Goal: Task Accomplishment & Management: Complete application form

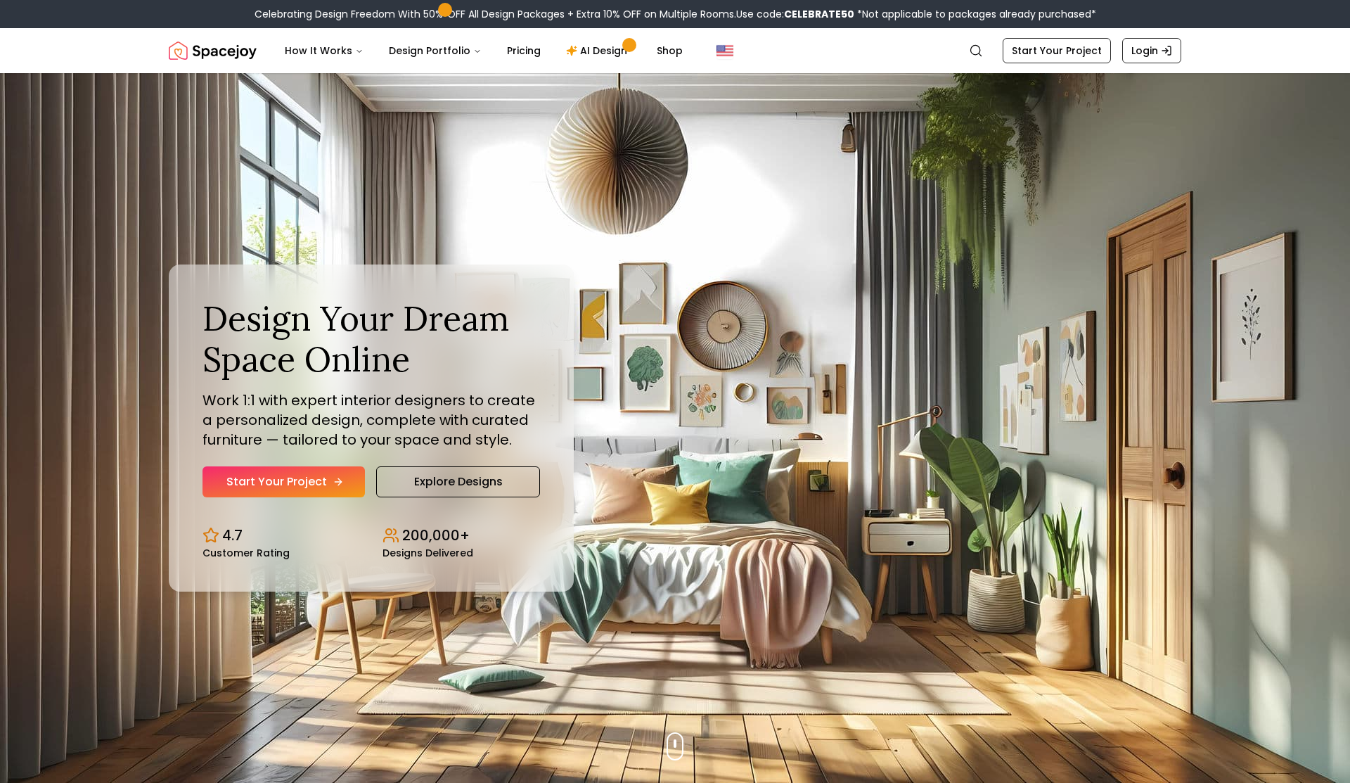
click at [283, 474] on link "Start Your Project" at bounding box center [283, 481] width 162 height 31
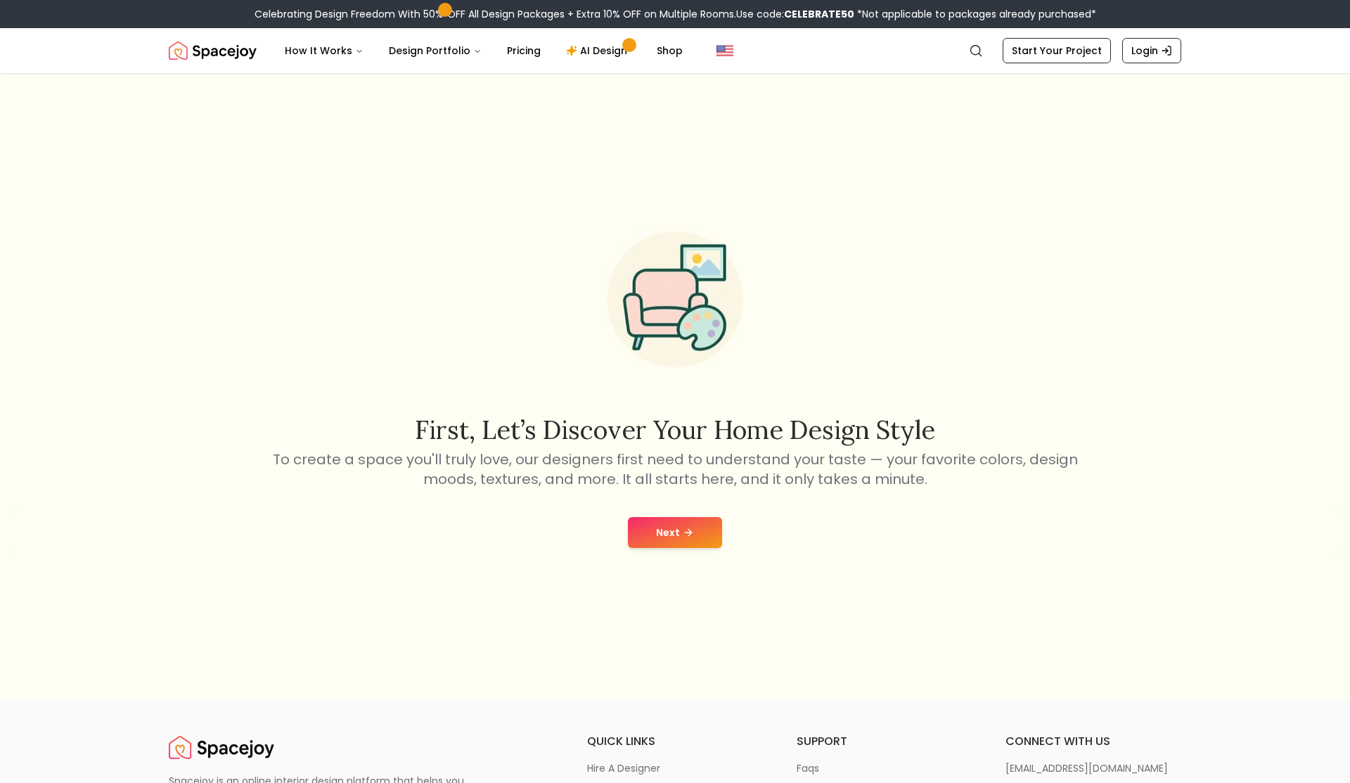
click at [693, 566] on div "First, let’s discover your home design style To create a space you'll truly lov…" at bounding box center [675, 386] width 1350 height 626
click at [693, 523] on button "Next" at bounding box center [675, 532] width 94 height 31
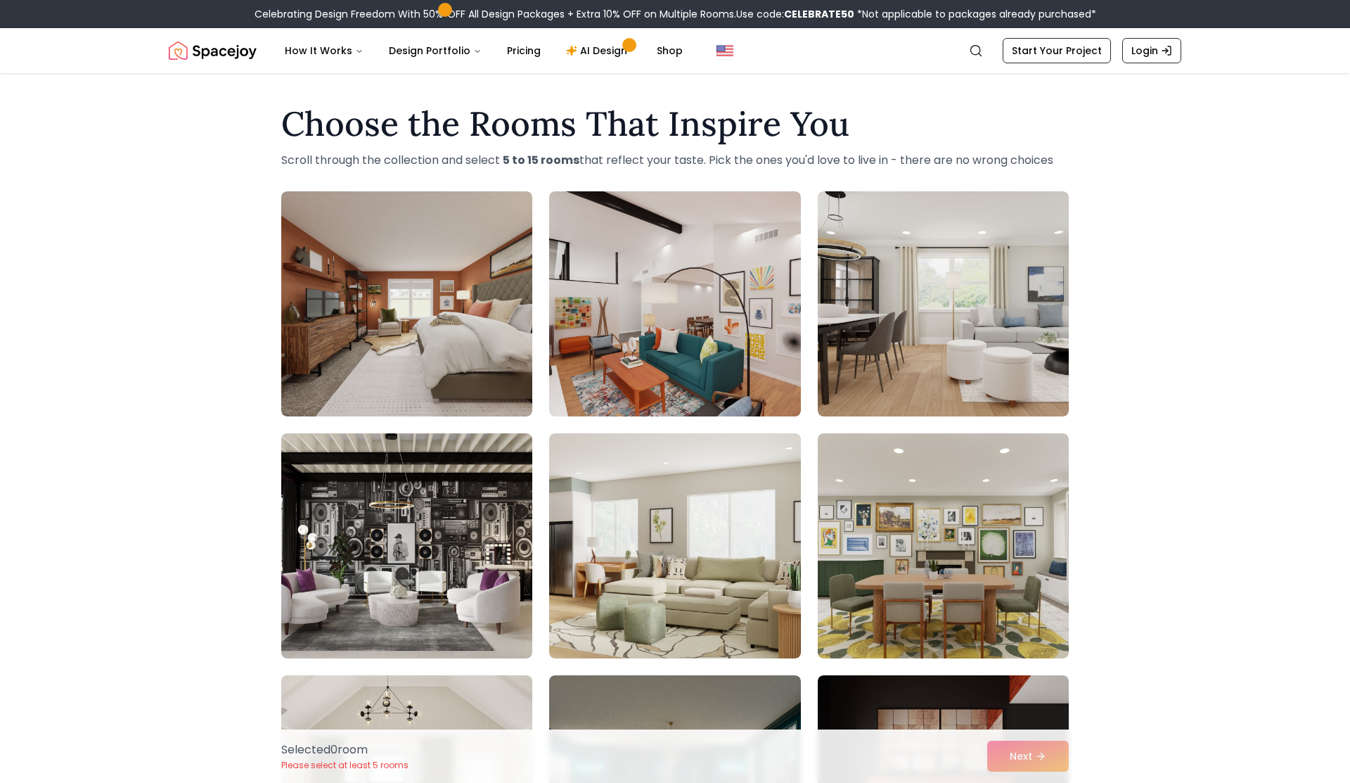
click at [1031, 745] on div "Selected 0 room Please select at least 5 rooms Next" at bounding box center [675, 755] width 810 height 53
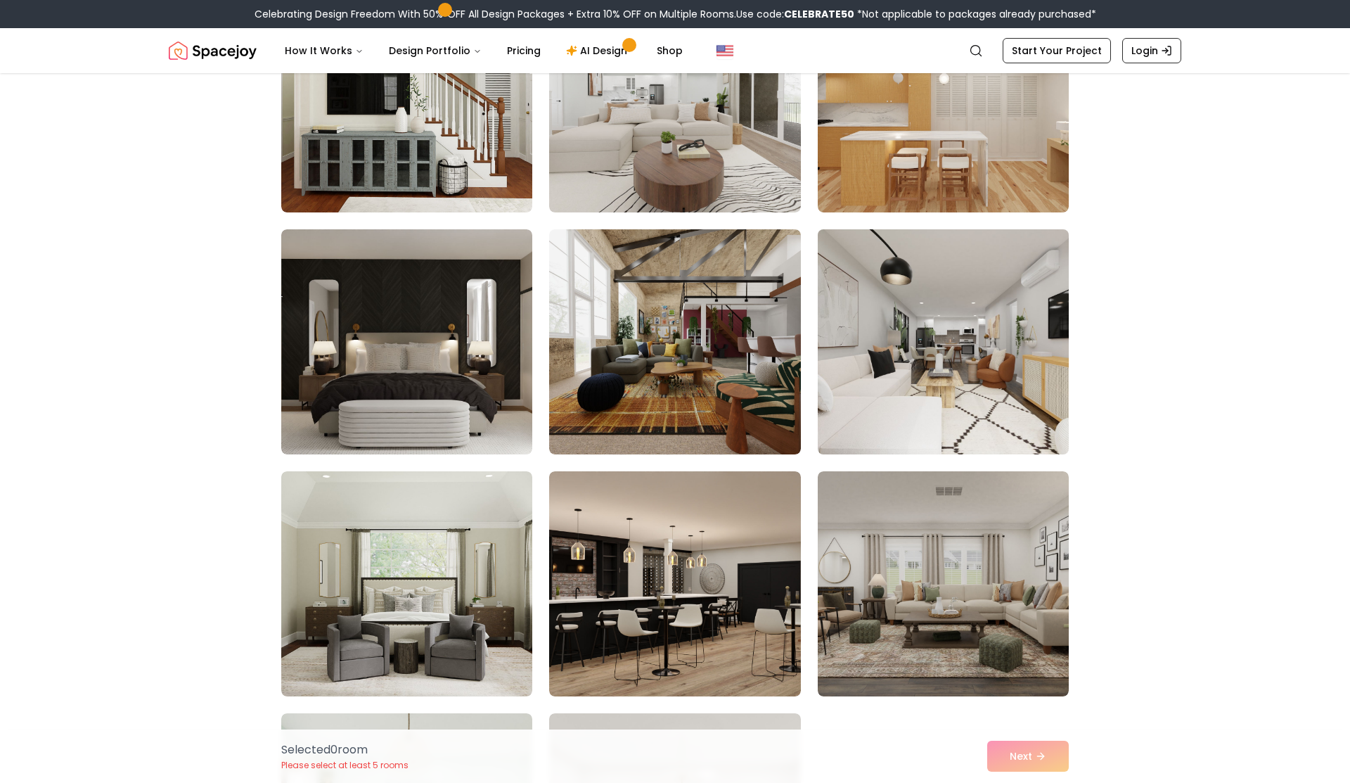
scroll to position [1271, 0]
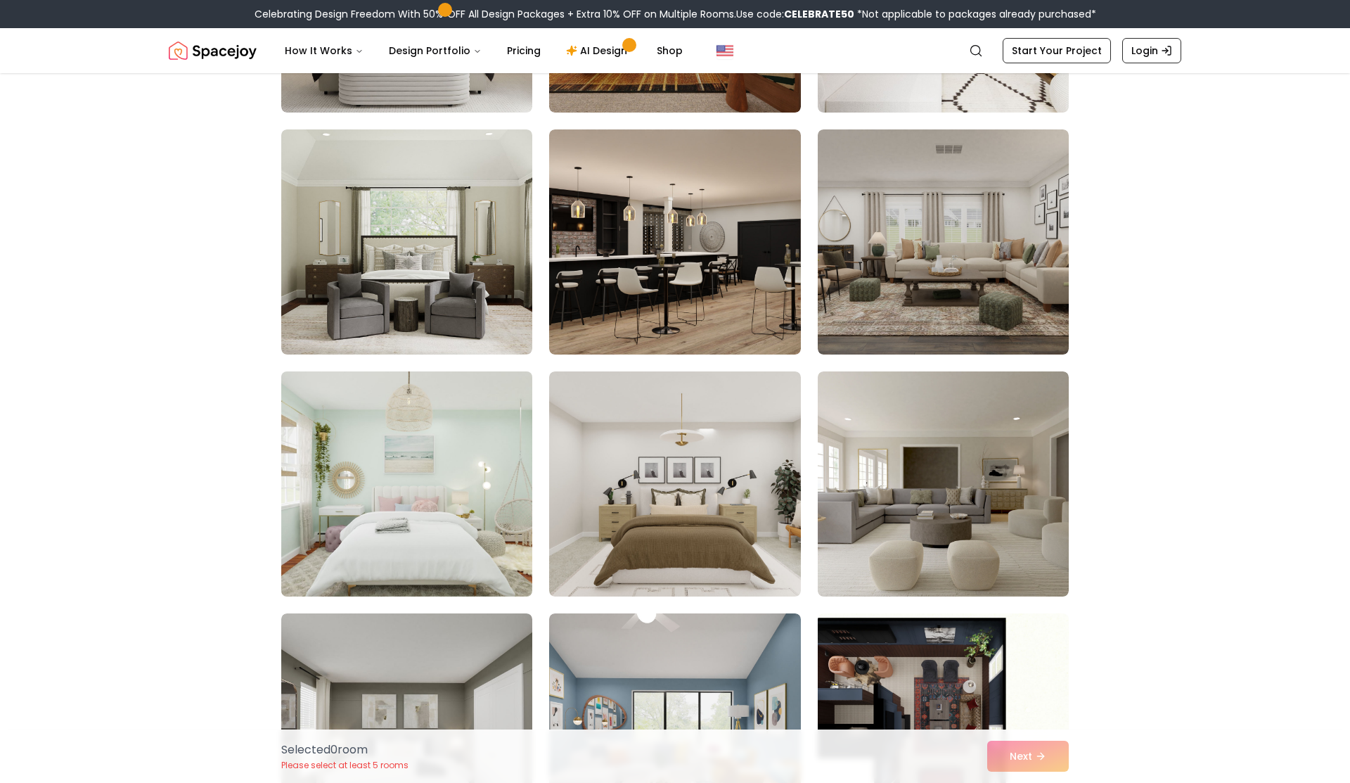
click at [487, 553] on img at bounding box center [407, 484] width 264 height 236
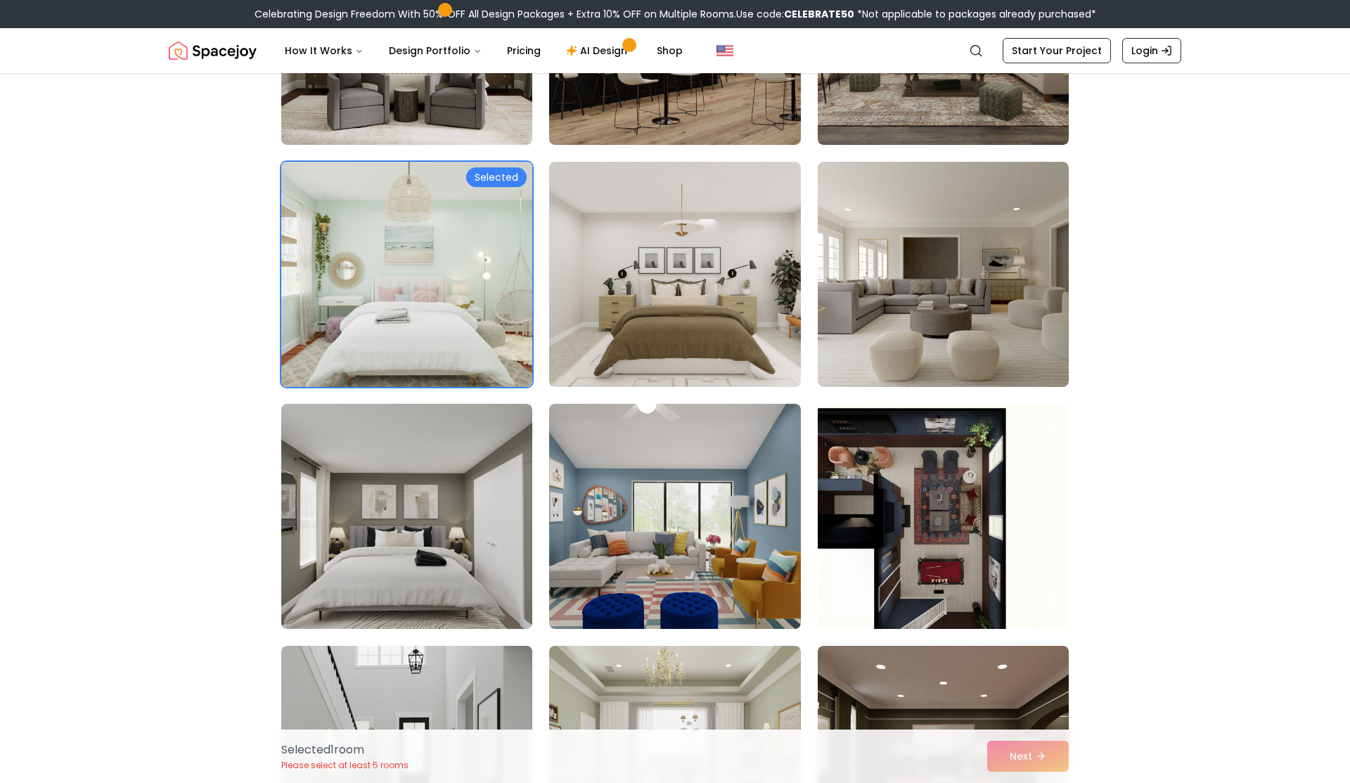
scroll to position [1510, 0]
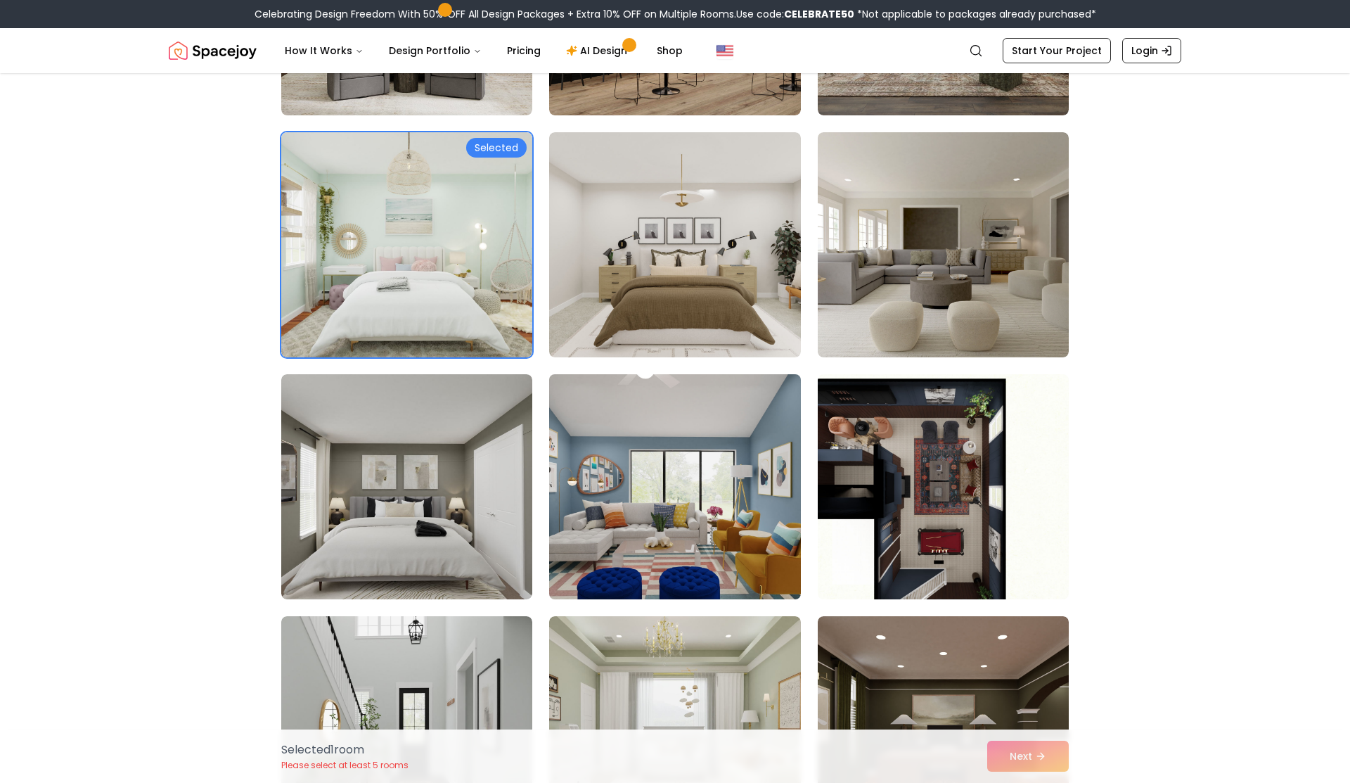
click at [640, 540] on img at bounding box center [675, 486] width 264 height 236
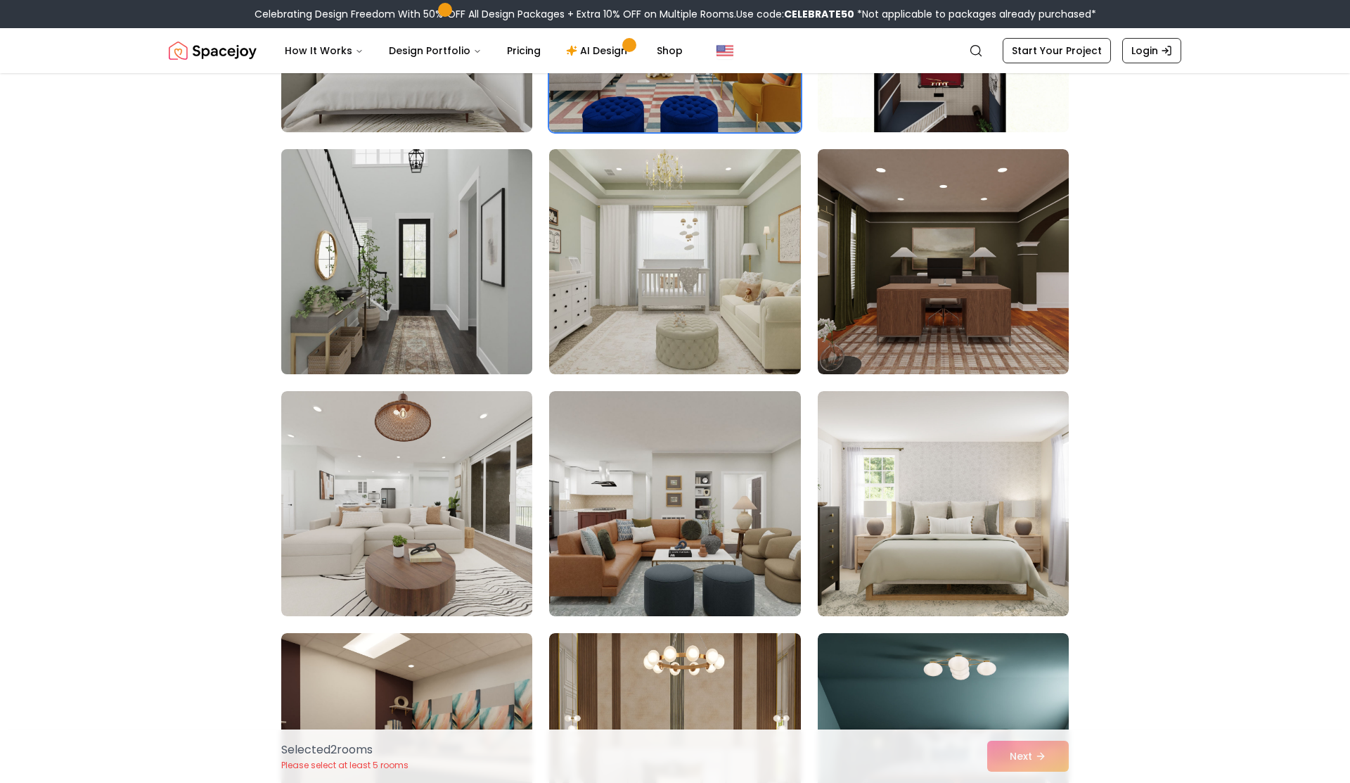
scroll to position [2149, 0]
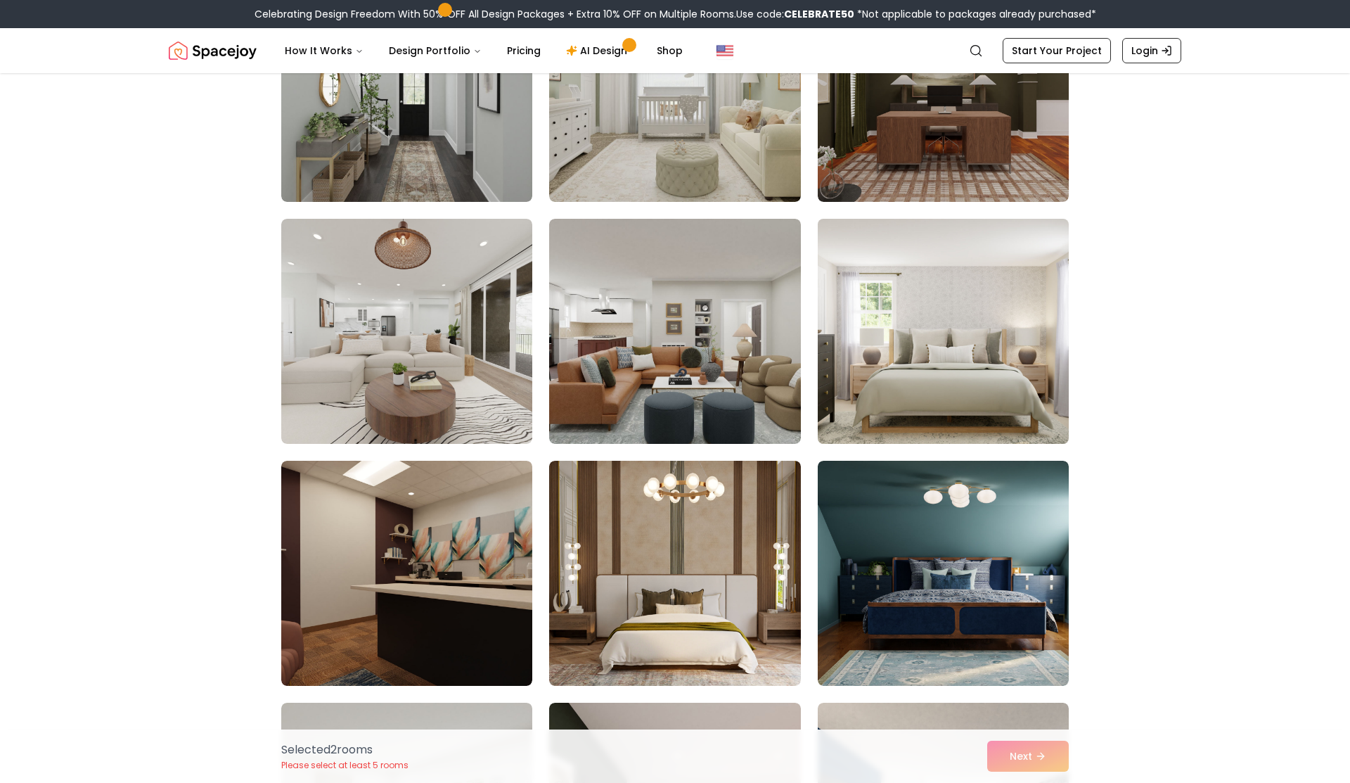
click at [904, 366] on img at bounding box center [943, 331] width 264 height 236
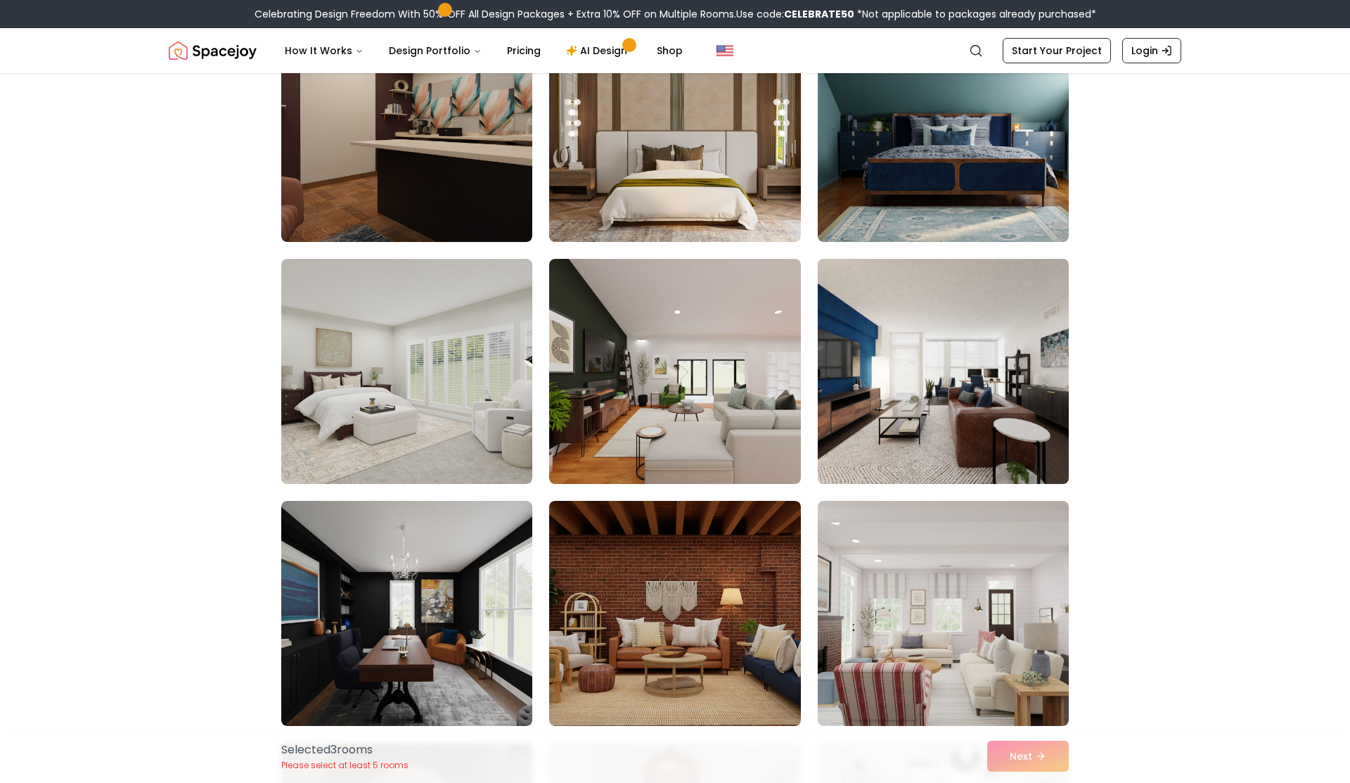
scroll to position [2597, 0]
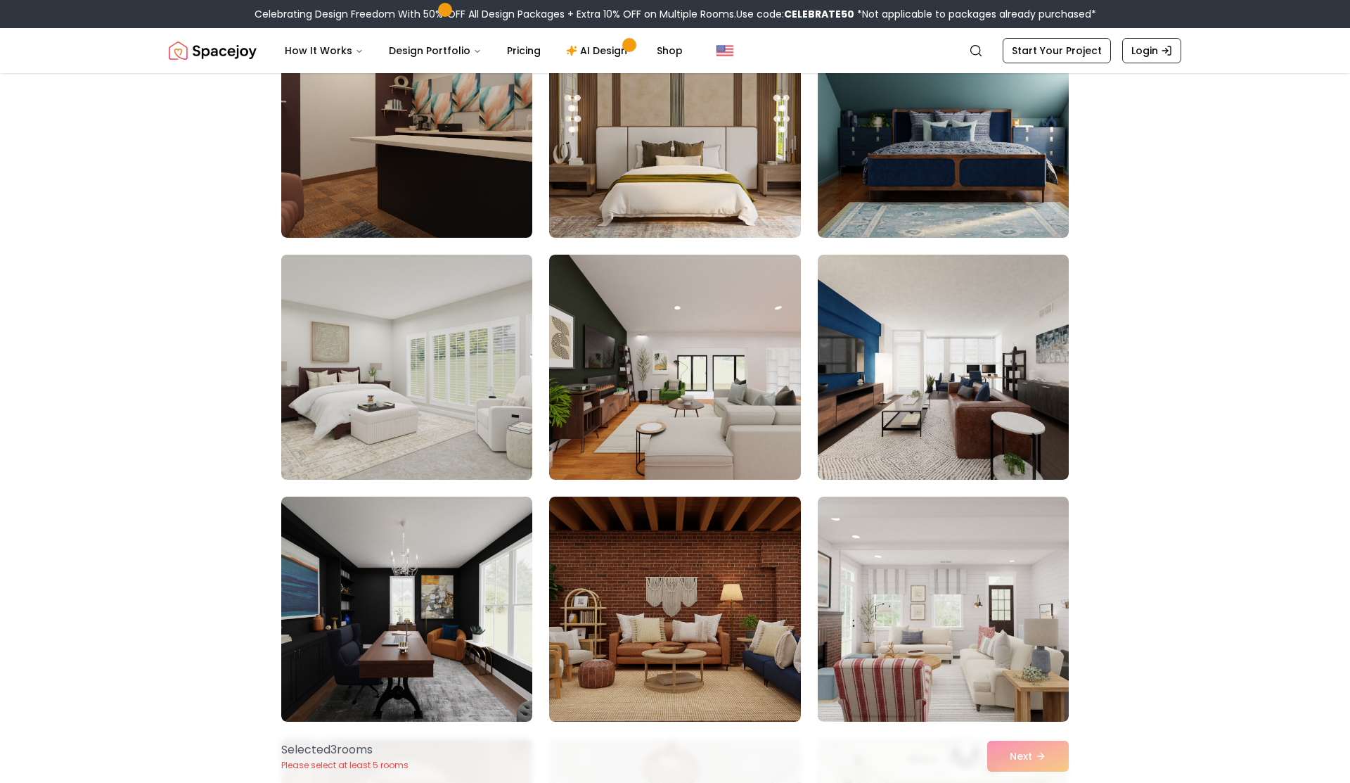
click at [499, 431] on img at bounding box center [407, 367] width 264 height 236
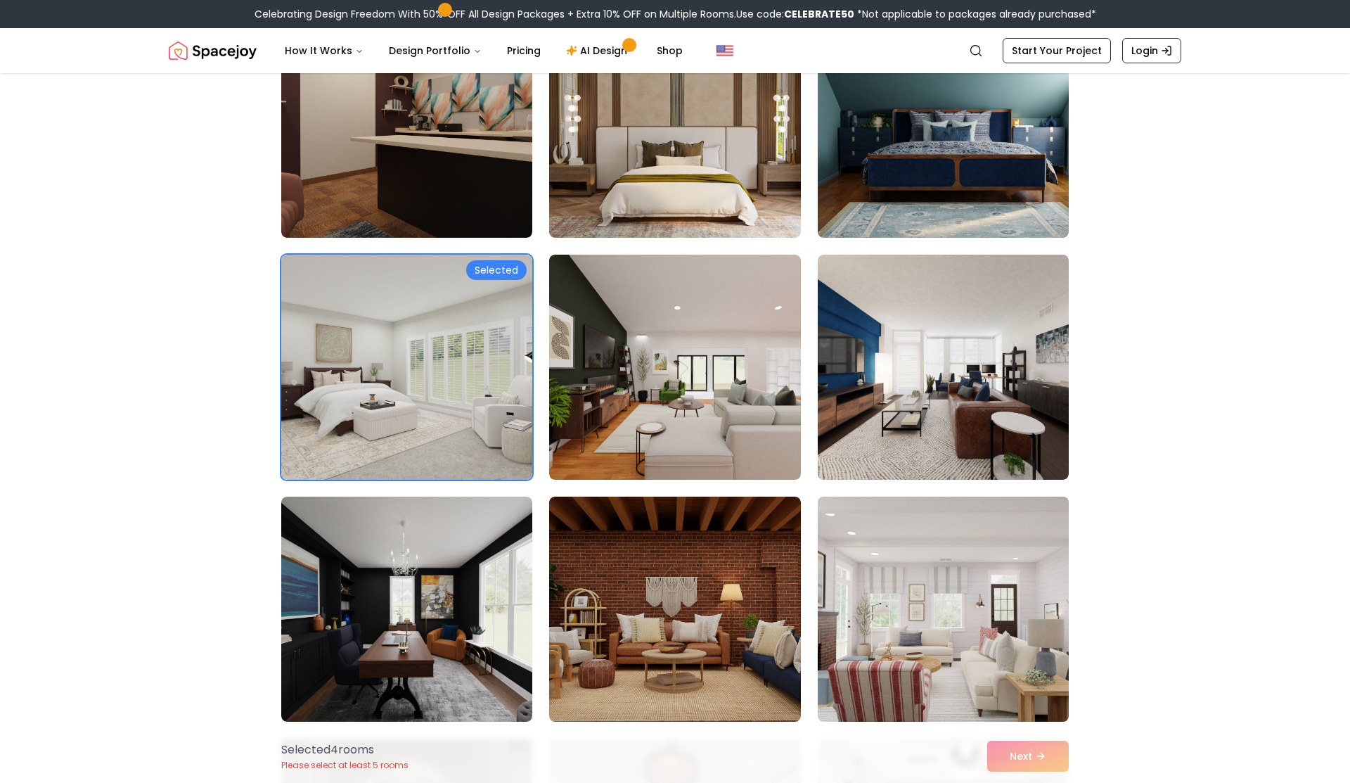
click at [923, 571] on img at bounding box center [943, 609] width 264 height 236
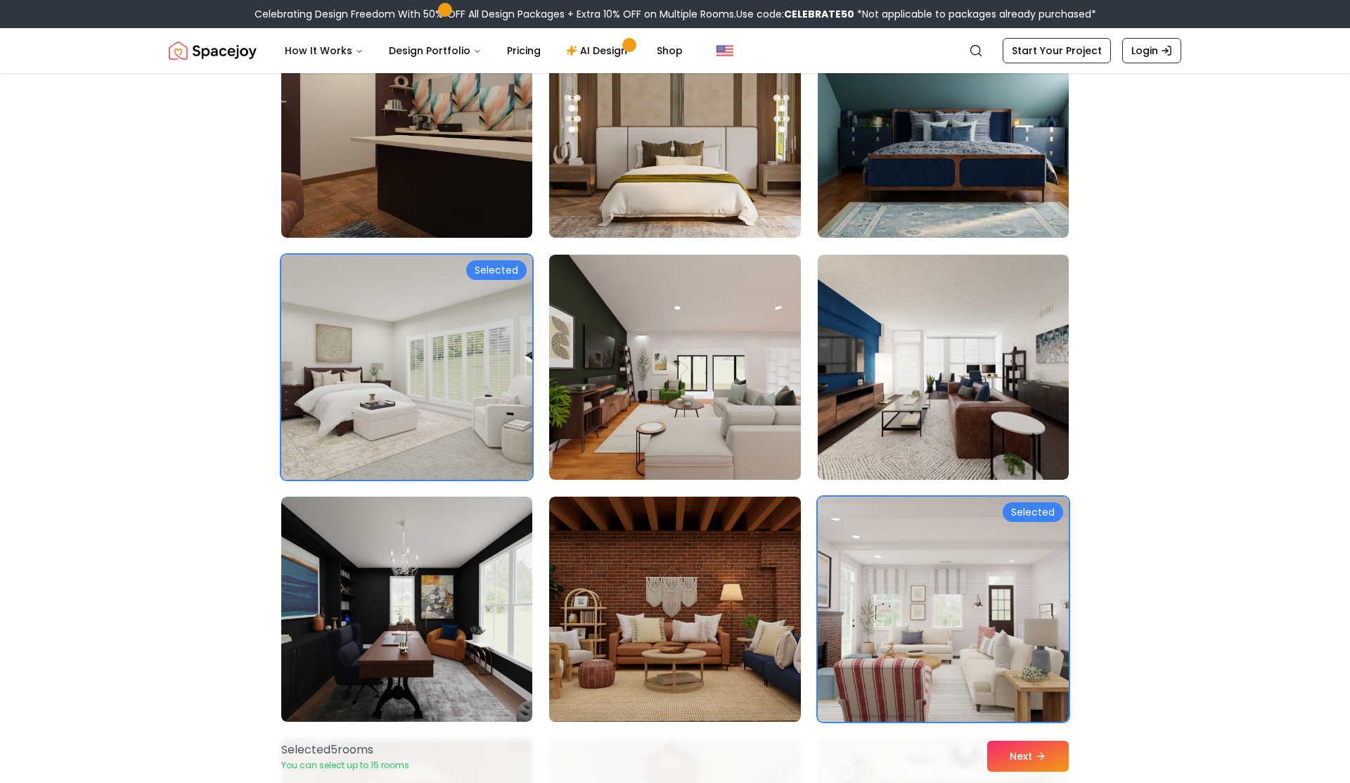
click at [1013, 739] on div "Selected 5 room s You can select up to 15 rooms Next" at bounding box center [675, 755] width 810 height 53
click at [1013, 744] on button "Next" at bounding box center [1028, 755] width 82 height 31
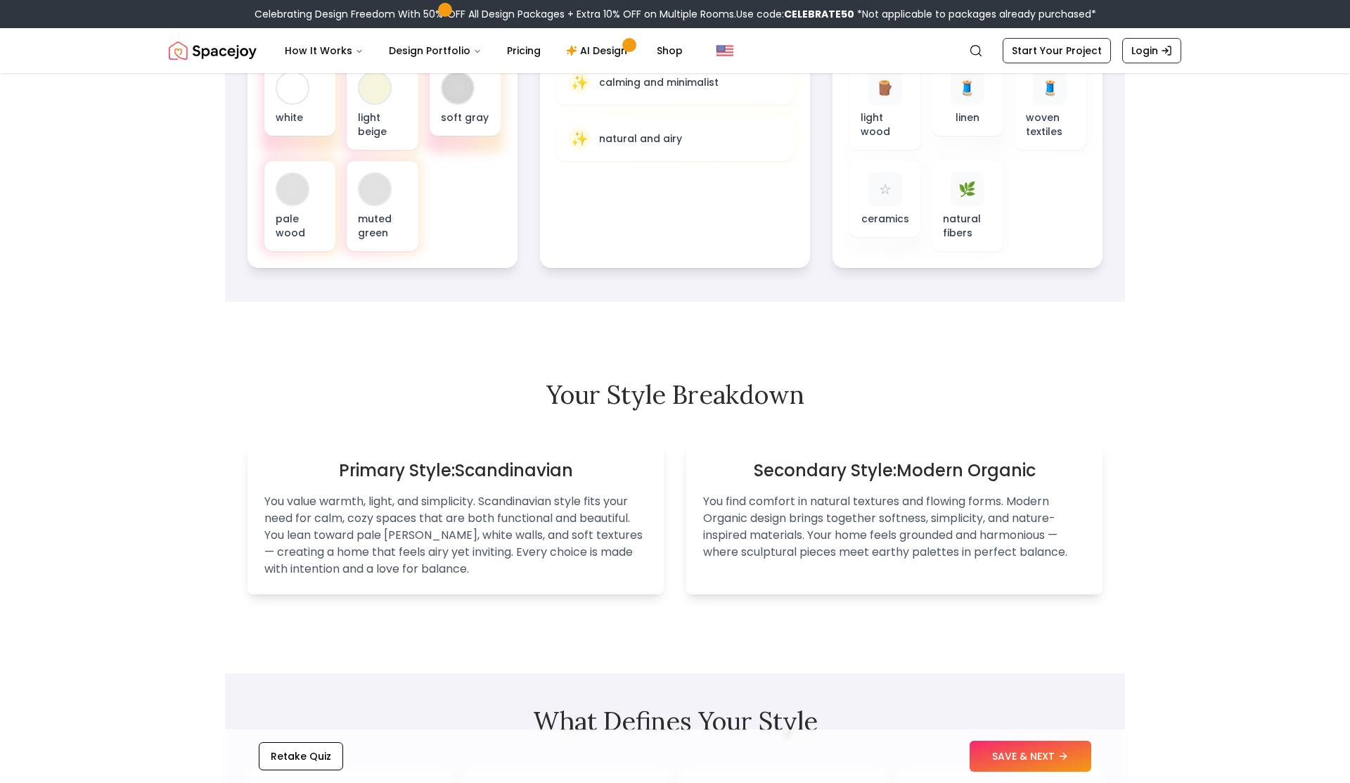
scroll to position [645, 0]
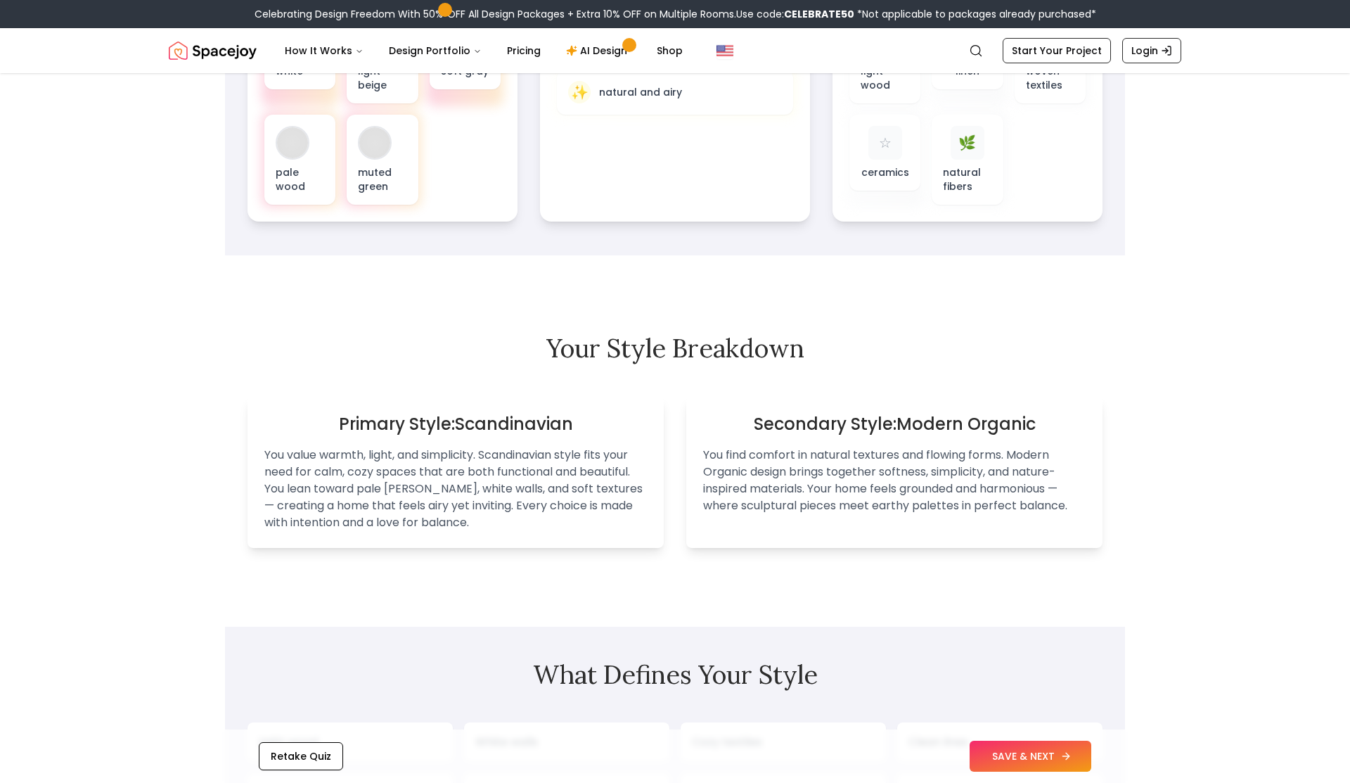
click at [1010, 745] on button "SAVE & NEXT" at bounding box center [1031, 755] width 122 height 31
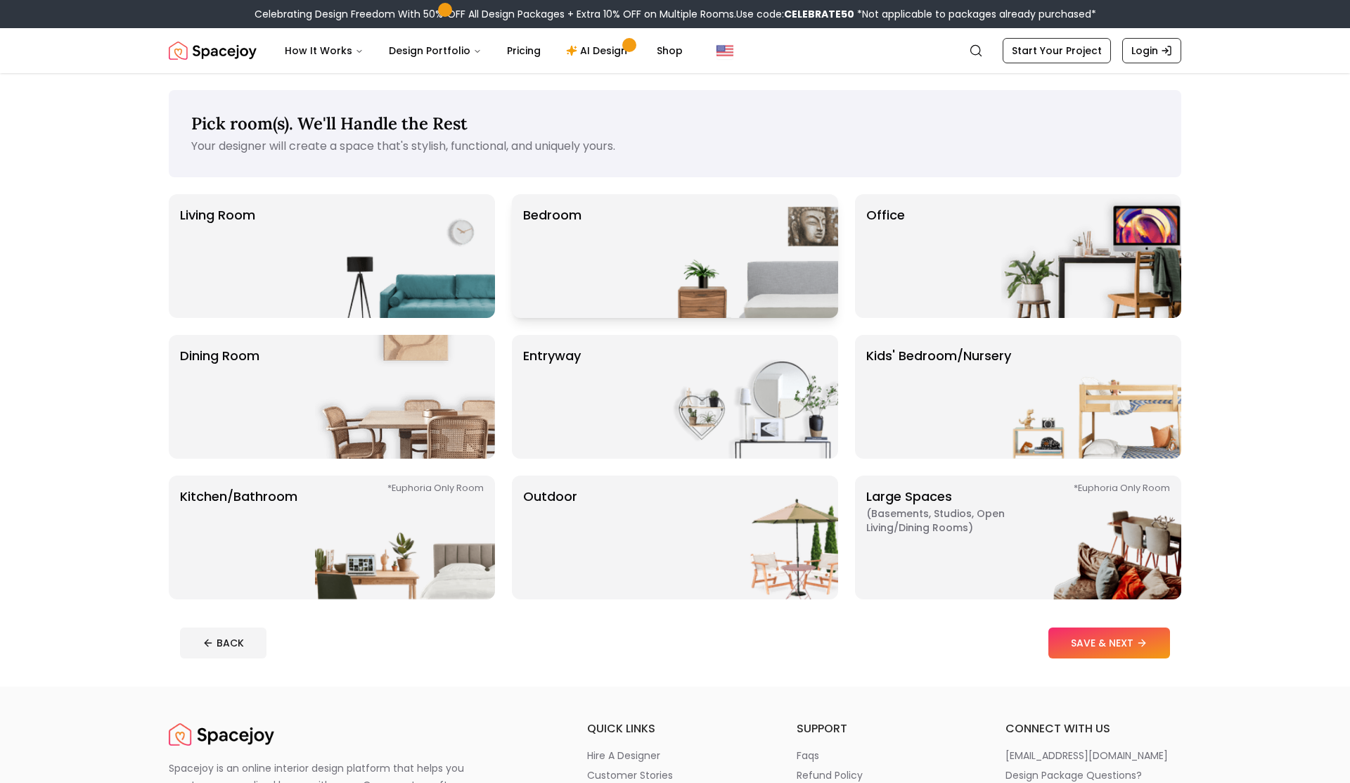
click at [729, 212] on img at bounding box center [748, 256] width 180 height 124
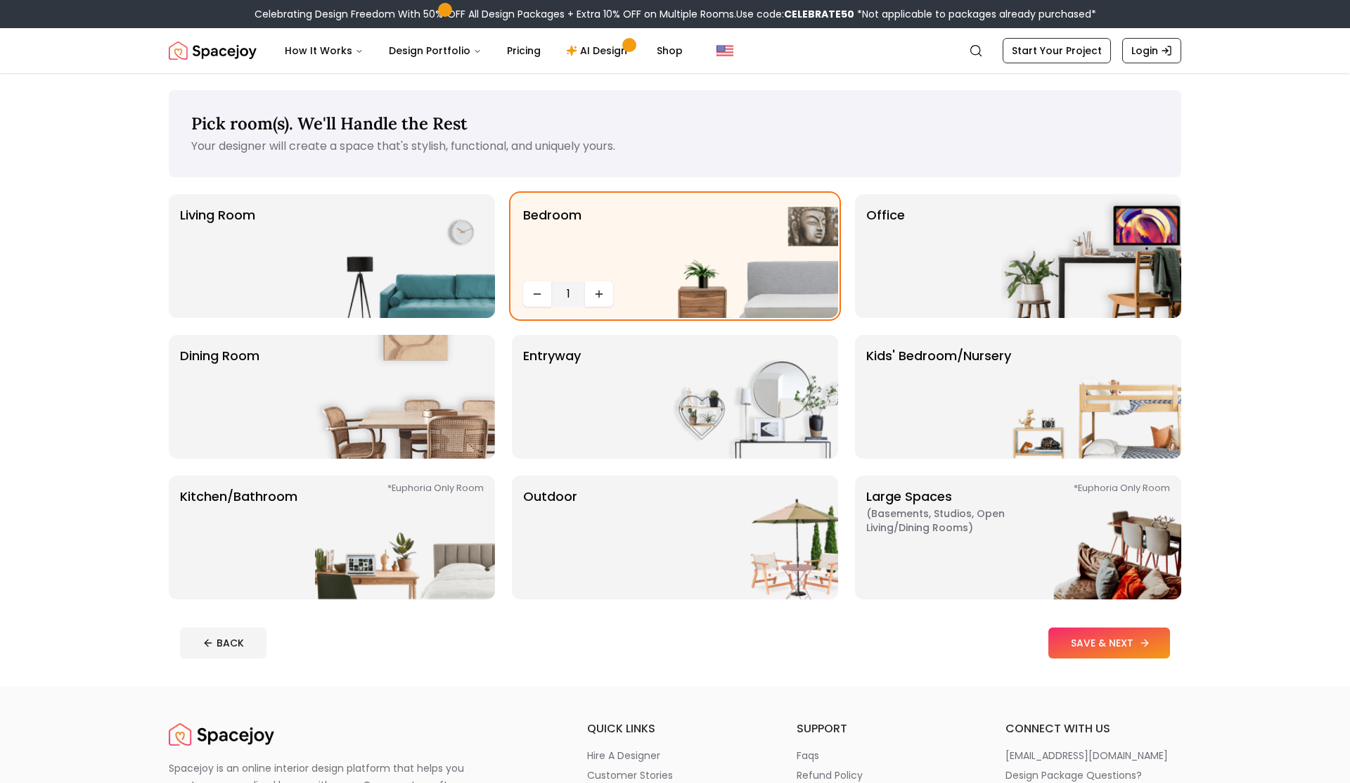
click at [1124, 647] on button "SAVE & NEXT" at bounding box center [1109, 642] width 122 height 31
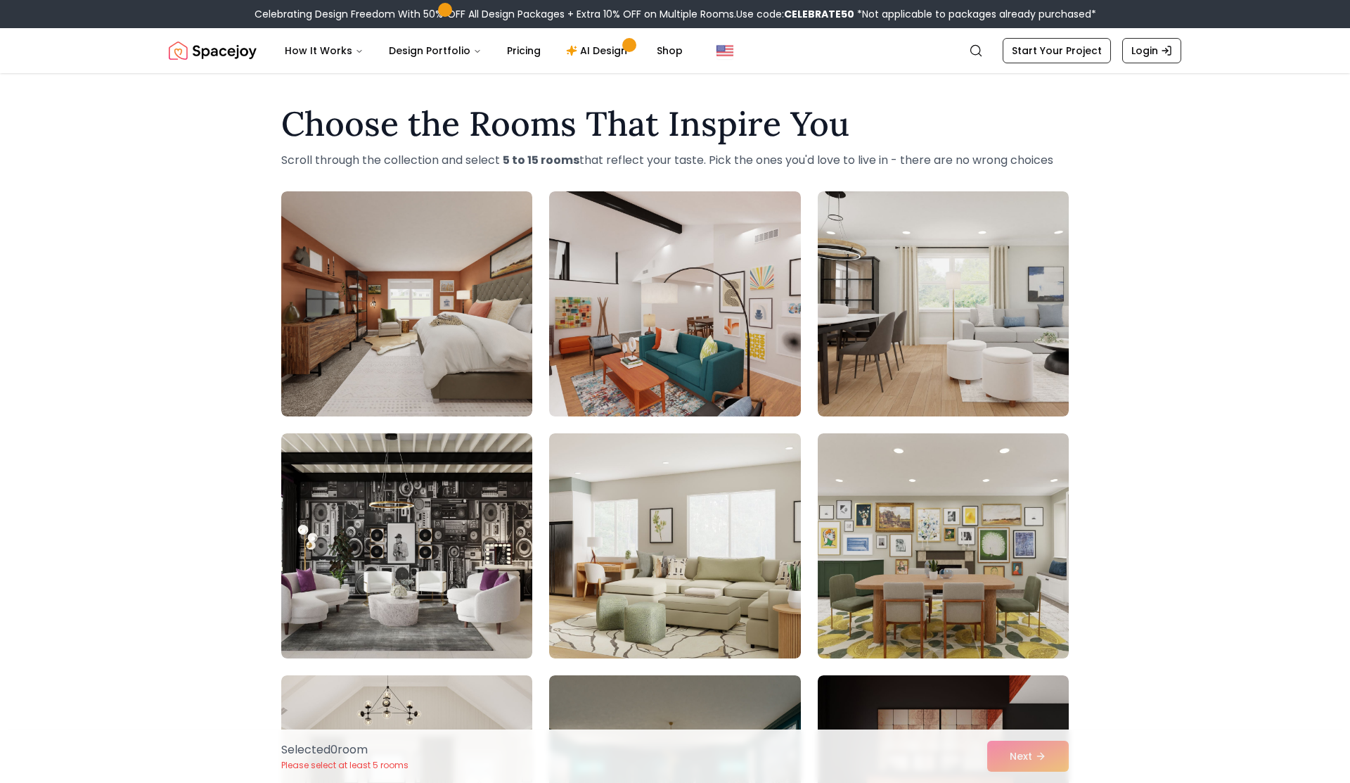
scroll to position [195, 0]
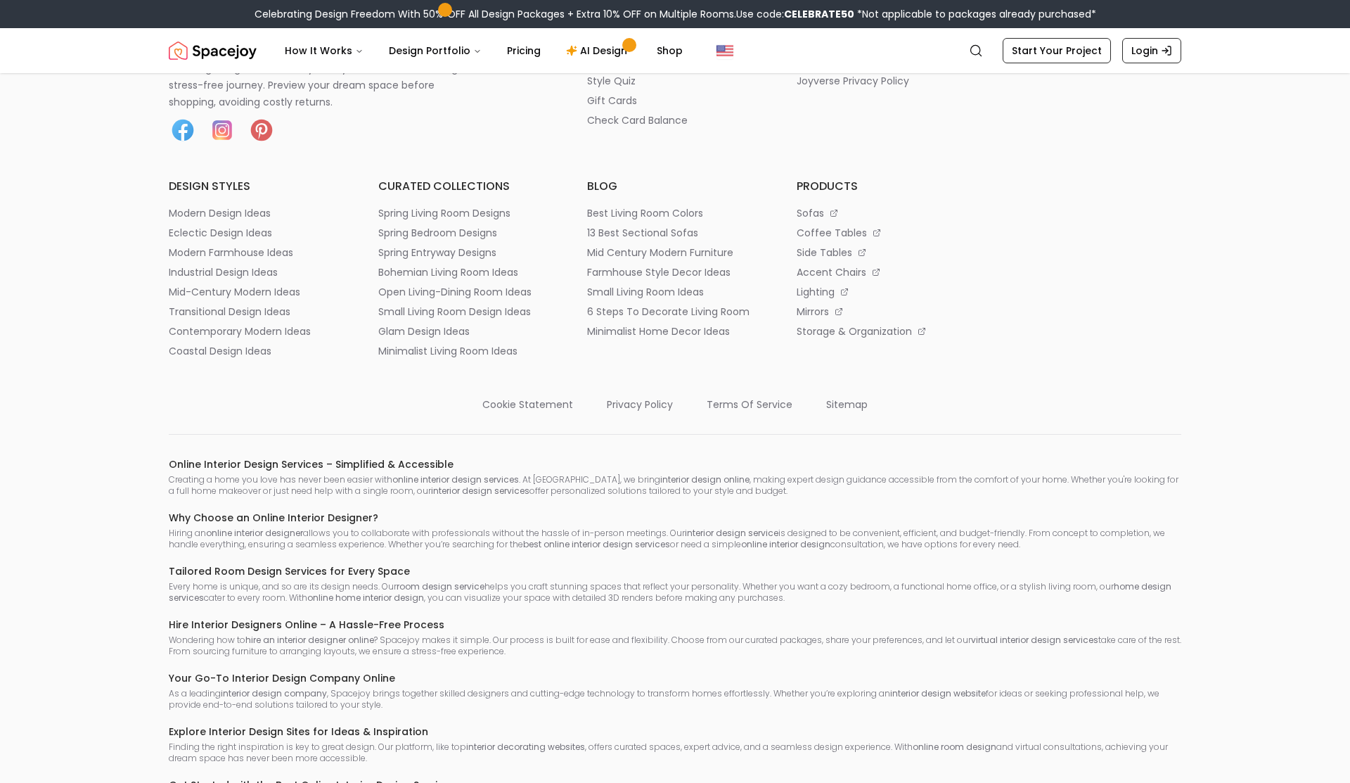
scroll to position [925, 0]
